Goal: Find specific page/section: Find specific page/section

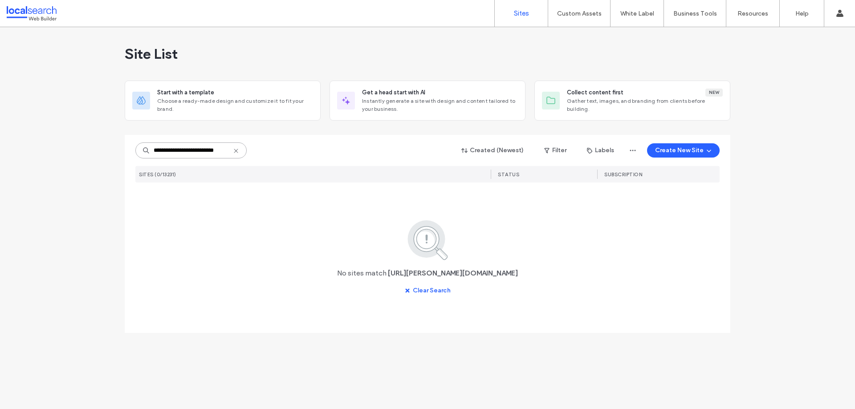
click at [196, 152] on input "**********" at bounding box center [190, 150] width 111 height 16
paste input "****"
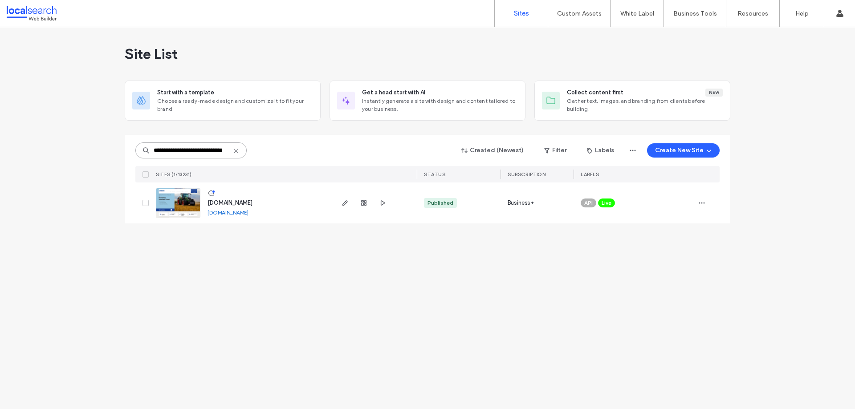
type input "**********"
click at [175, 203] on link at bounding box center [178, 203] width 45 height 30
